Goal: Transaction & Acquisition: Obtain resource

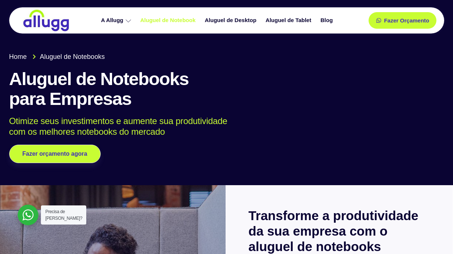
click at [164, 21] on link "Aluguel de Notebook" at bounding box center [169, 20] width 65 height 13
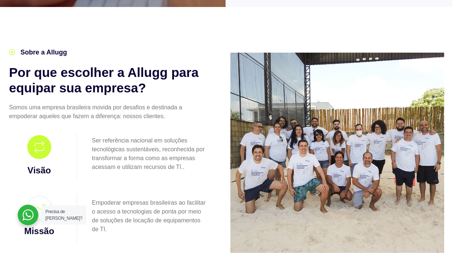
scroll to position [442, 0]
